Goal: Task Accomplishment & Management: Manage account settings

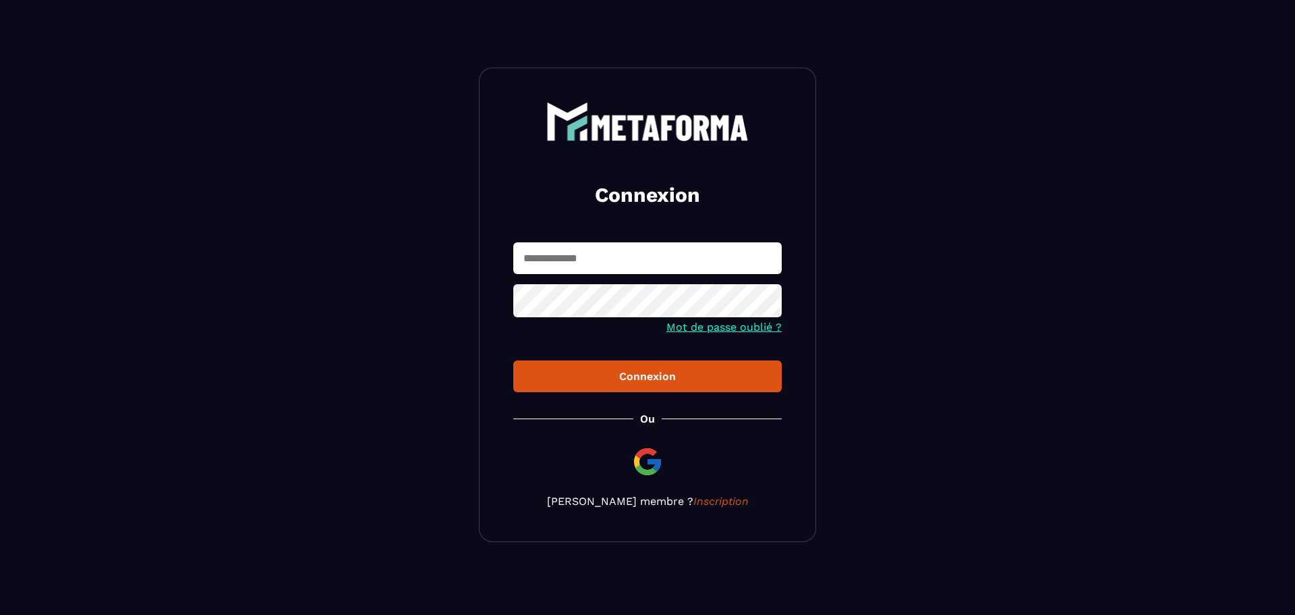
type input "**********"
click at [635, 374] on div "Connexion" at bounding box center [647, 376] width 247 height 13
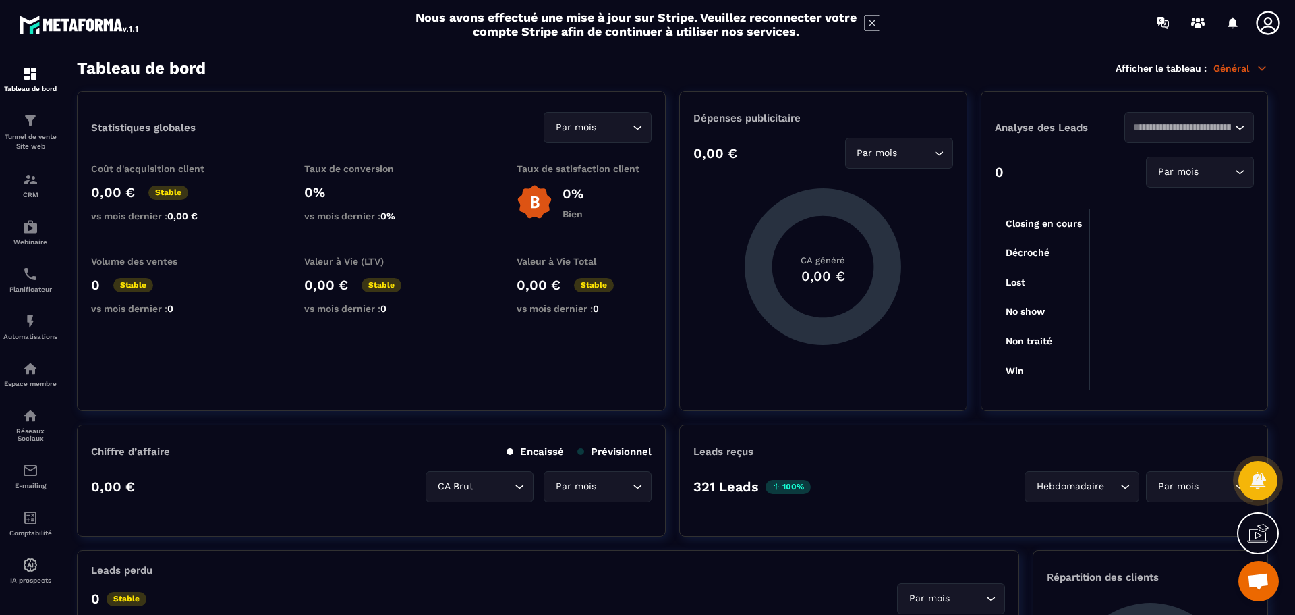
click at [1261, 65] on icon at bounding box center [1262, 68] width 12 height 12
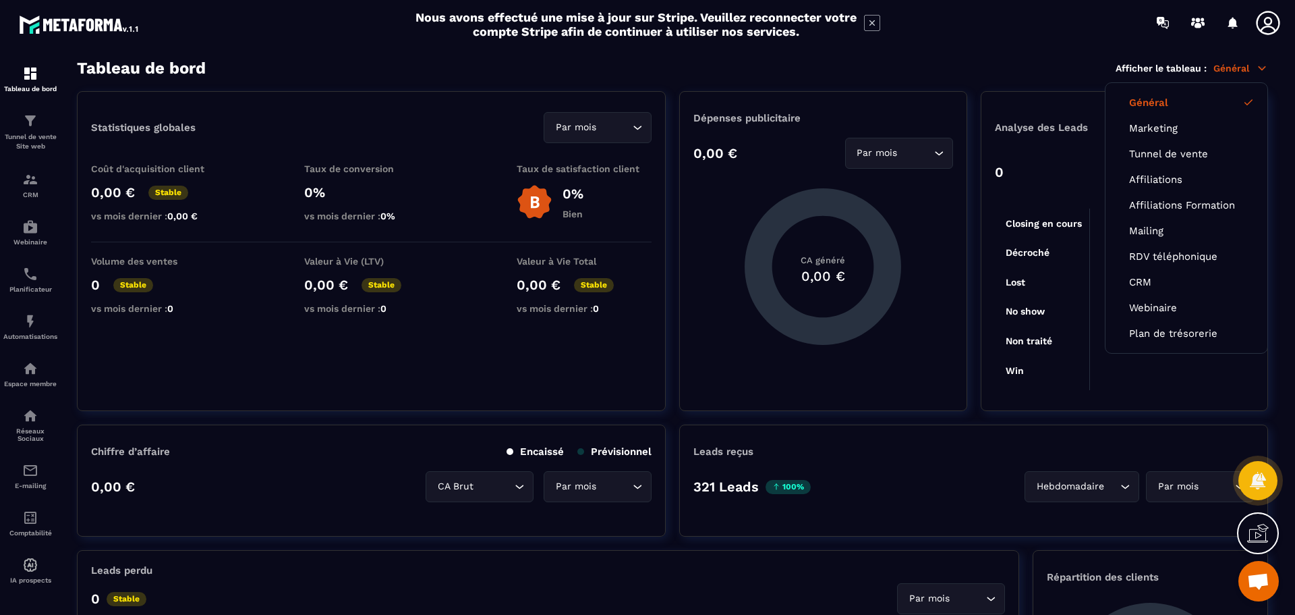
click at [1270, 24] on icon at bounding box center [1268, 23] width 24 height 24
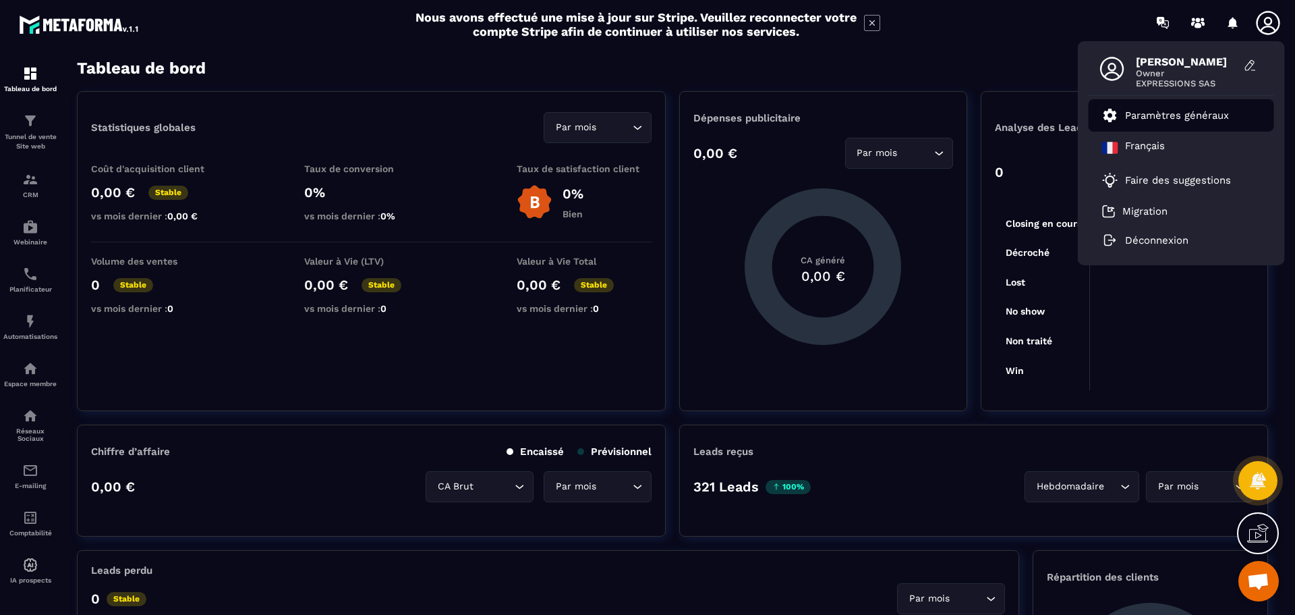
click at [1174, 110] on p "Paramètres généraux" at bounding box center [1177, 115] width 104 height 12
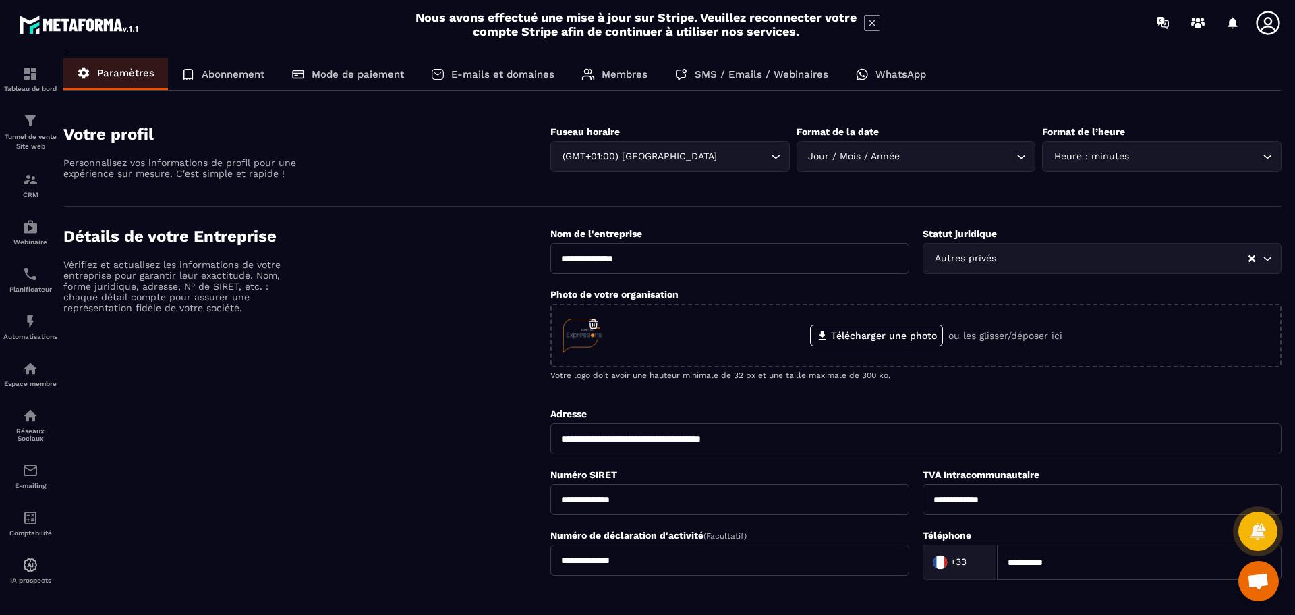
click at [527, 70] on p "E-mails et domaines" at bounding box center [502, 74] width 103 height 12
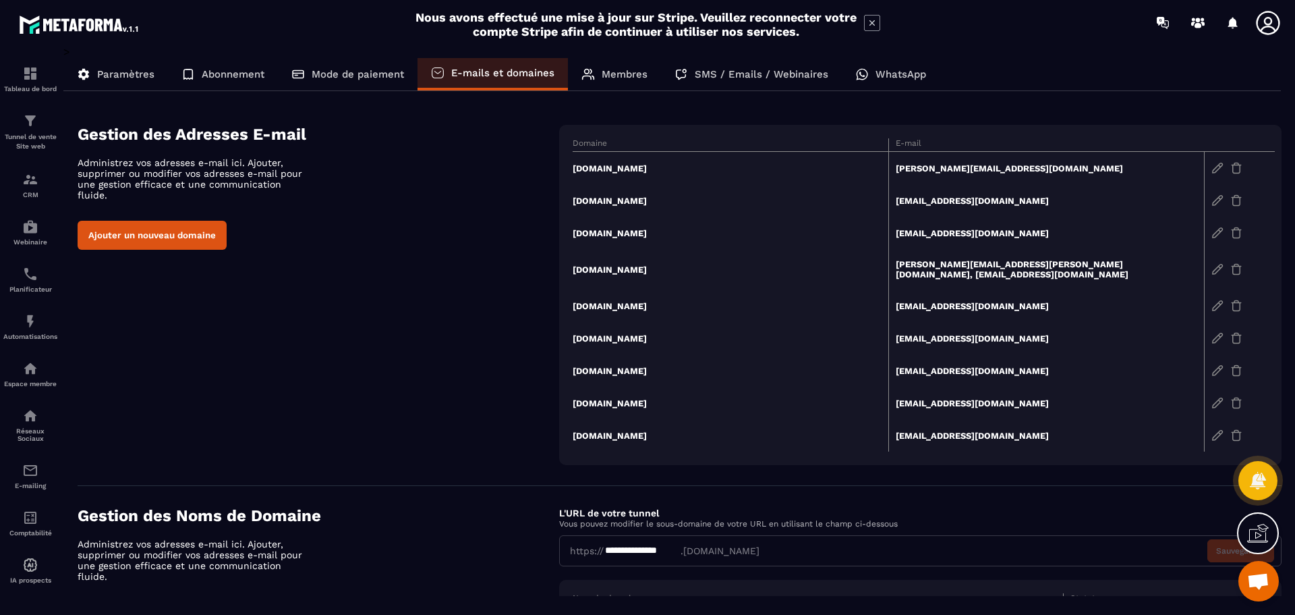
click at [967, 260] on td "[PERSON_NAME][EMAIL_ADDRESS][PERSON_NAME][DOMAIN_NAME], [EMAIL_ADDRESS][DOMAIN_…" at bounding box center [1046, 269] width 316 height 40
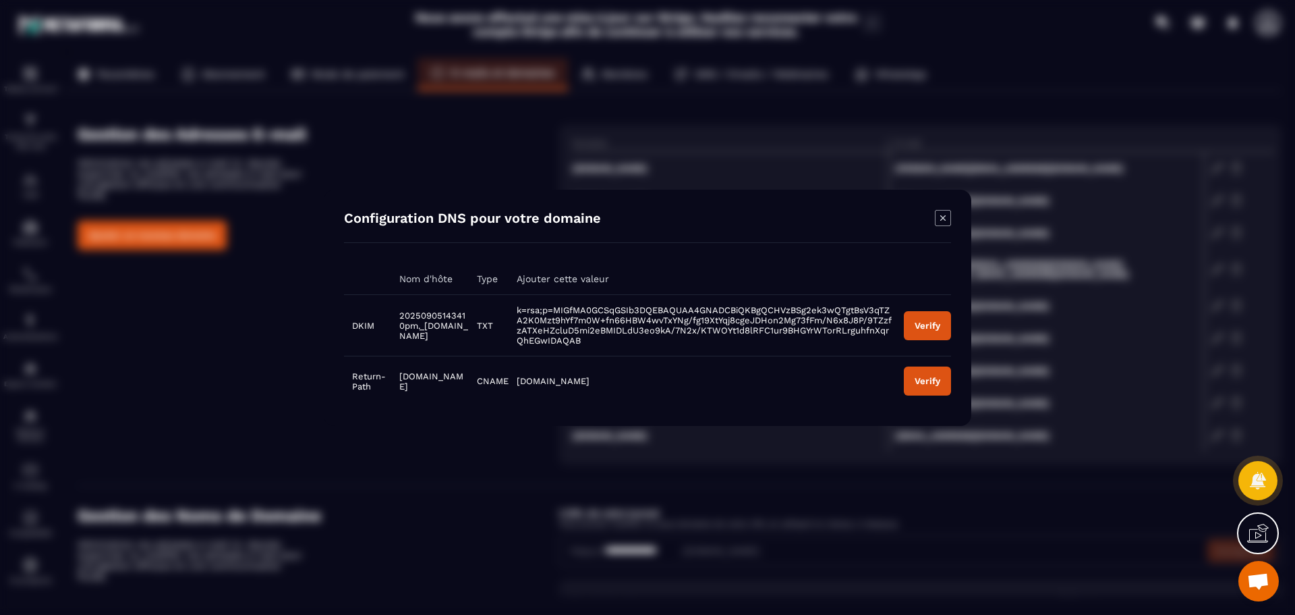
drag, startPoint x: 398, startPoint y: 312, endPoint x: 465, endPoint y: 335, distance: 71.2
click at [465, 335] on td "20250905143410pm._[DOMAIN_NAME]" at bounding box center [430, 324] width 78 height 61
copy span "20250905143410pm._[DOMAIN_NAME]"
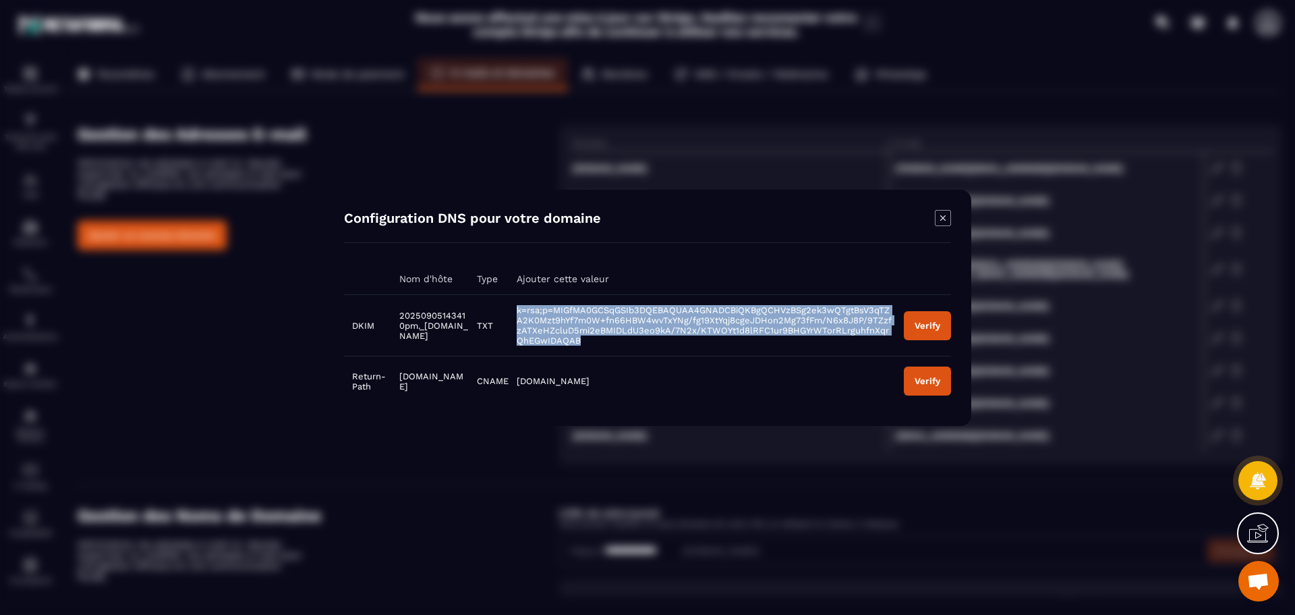
drag, startPoint x: 532, startPoint y: 307, endPoint x: 642, endPoint y: 339, distance: 114.0
click at [642, 339] on td "k=rsa;p=MIGfMA0GCSqGSIb3DQEBAQUAA4GNADCBiQKBgQCHVzBSg2ek3wQTgtBsV3qTZA2K0Mzt9hY…" at bounding box center [702, 324] width 387 height 61
copy span "k=rsa;p=MIGfMA0GCSqGSIb3DQEBAQUAA4GNADCBiQKBgQCHVzBSg2ek3wQTgtBsV3qTZA2K0Mzt9hY…"
click at [934, 325] on div "Verify" at bounding box center [928, 325] width 26 height 10
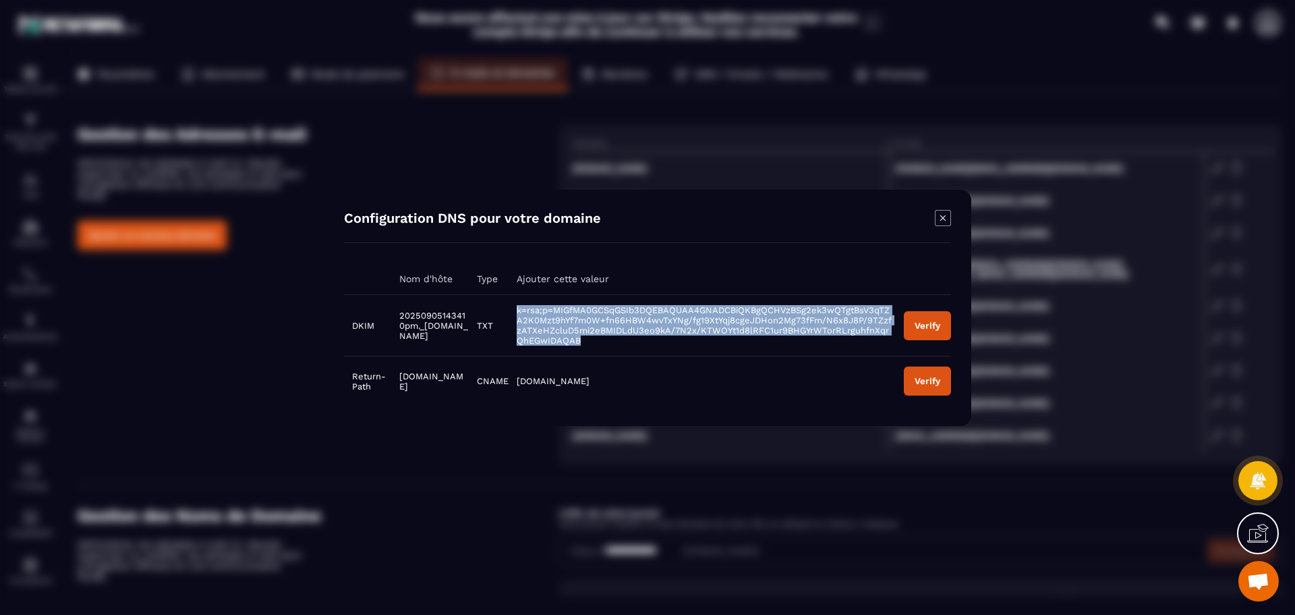
click at [934, 324] on div "Verify" at bounding box center [928, 325] width 26 height 10
